Goal: Submit feedback/report problem

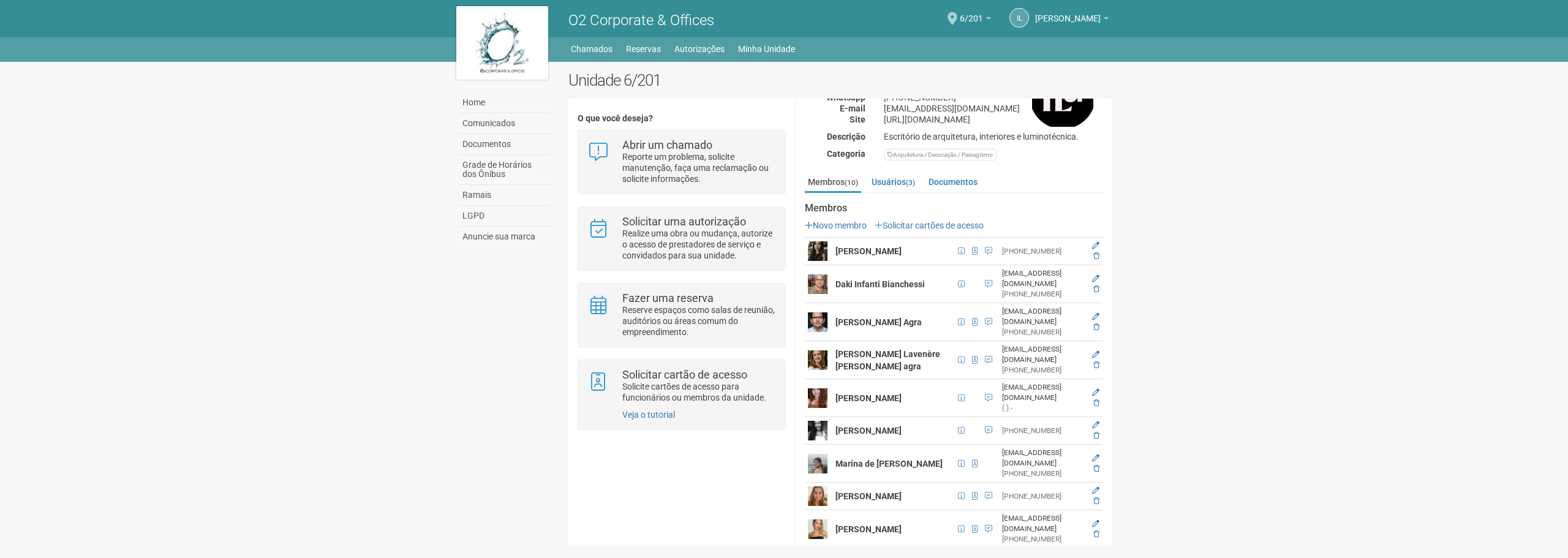
scroll to position [179, 0]
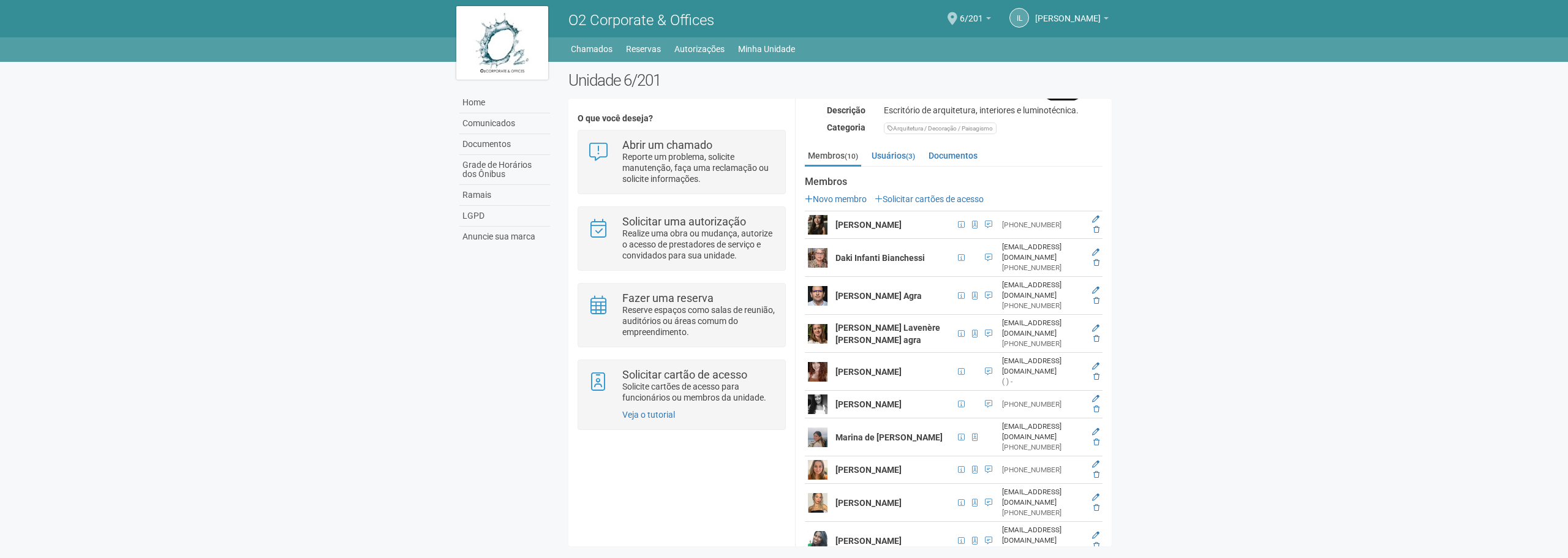
drag, startPoint x: 867, startPoint y: 431, endPoint x: 834, endPoint y: 416, distance: 36.2
click at [834, 419] on td "Marina de [PERSON_NAME]" at bounding box center [894, 438] width 122 height 38
drag, startPoint x: 834, startPoint y: 216, endPoint x: 885, endPoint y: 233, distance: 53.8
click at [885, 233] on td "[PERSON_NAME]" at bounding box center [894, 225] width 122 height 28
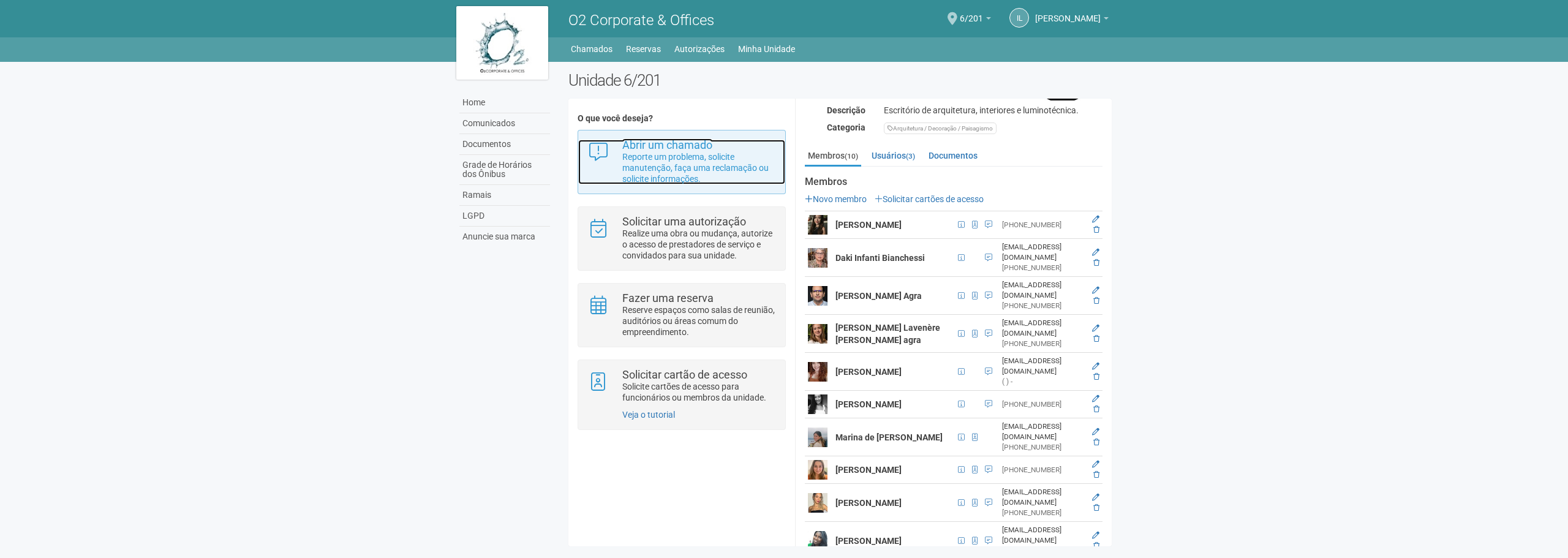
click at [702, 162] on p "Reporte um problema, solicite manutenção, faça uma reclamação ou solicite infor…" at bounding box center [699, 168] width 154 height 33
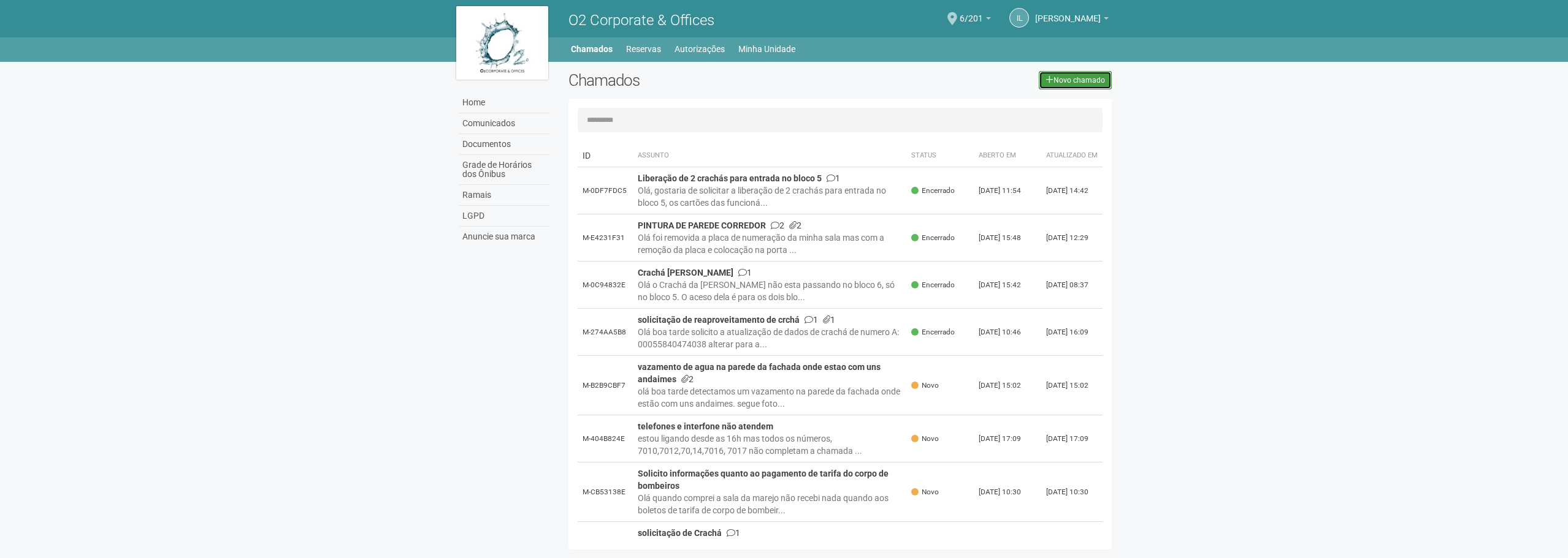
click at [1096, 78] on link "Novo chamado" at bounding box center [1075, 80] width 73 height 18
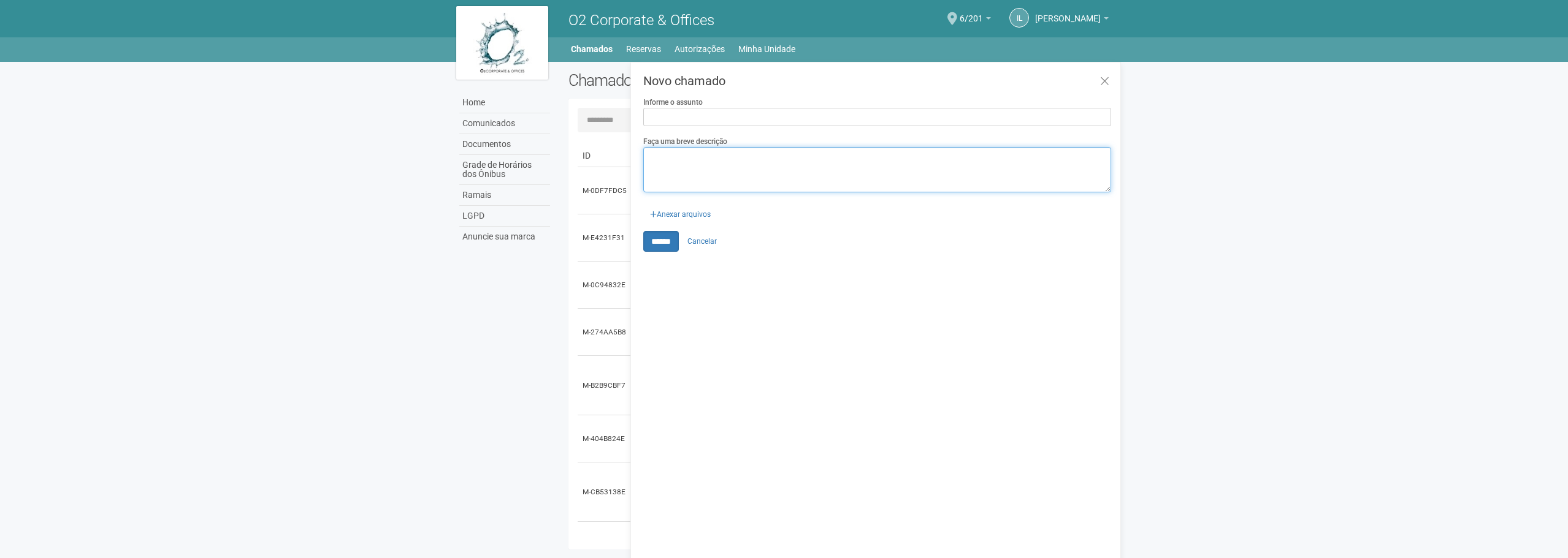
click at [733, 179] on textarea "Faça uma breve descrição" at bounding box center [877, 169] width 468 height 45
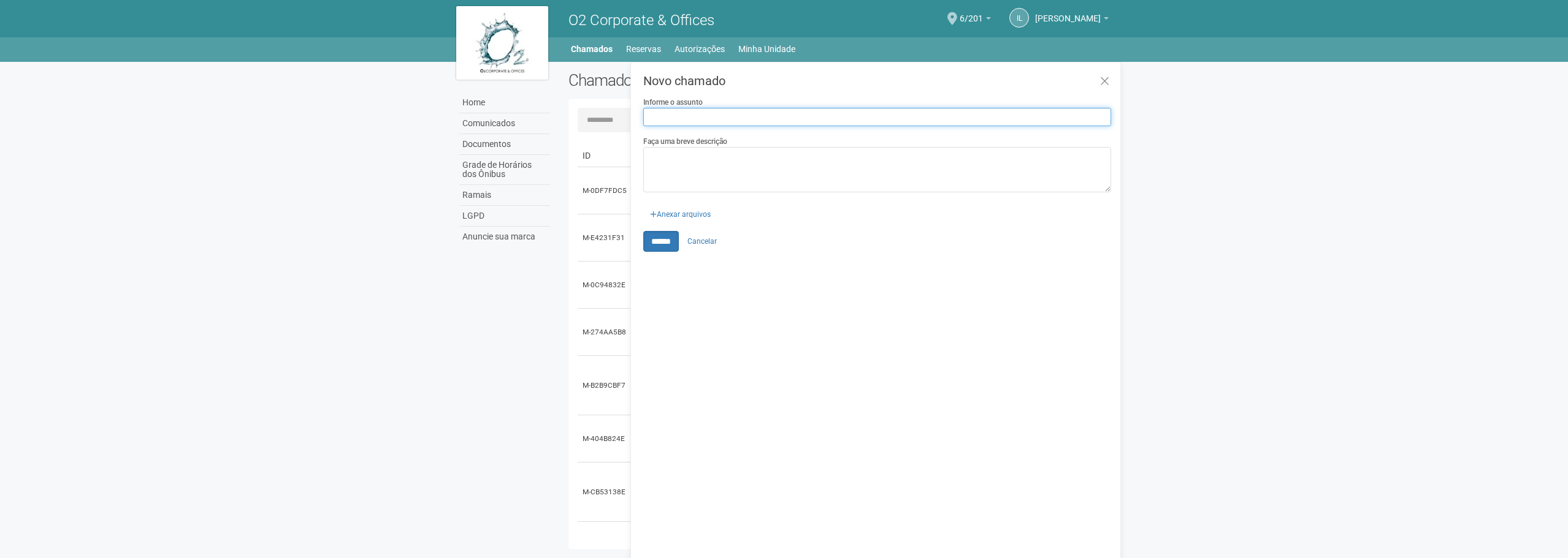
click at [734, 119] on input "Informe o assunto" at bounding box center [877, 117] width 468 height 18
